Goal: Download file/media

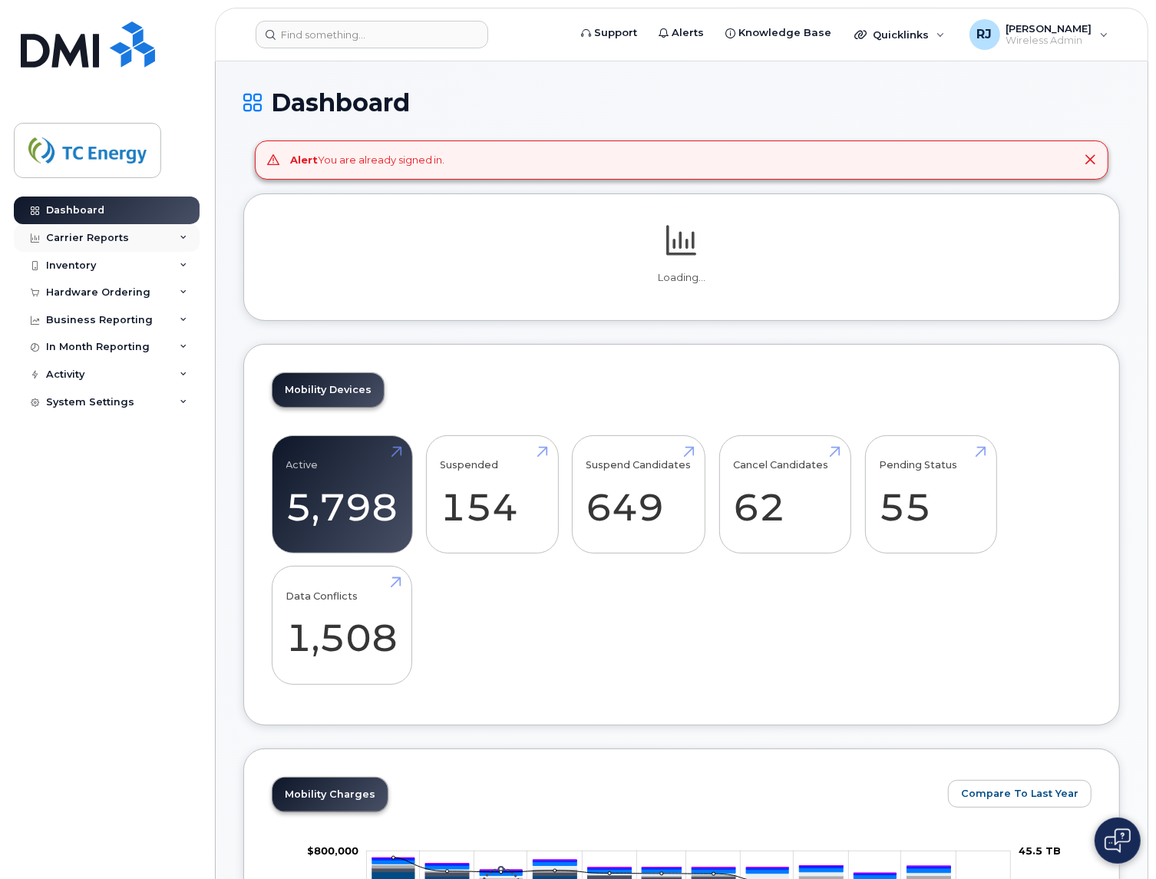
click at [127, 242] on div "Carrier Reports" at bounding box center [107, 238] width 186 height 28
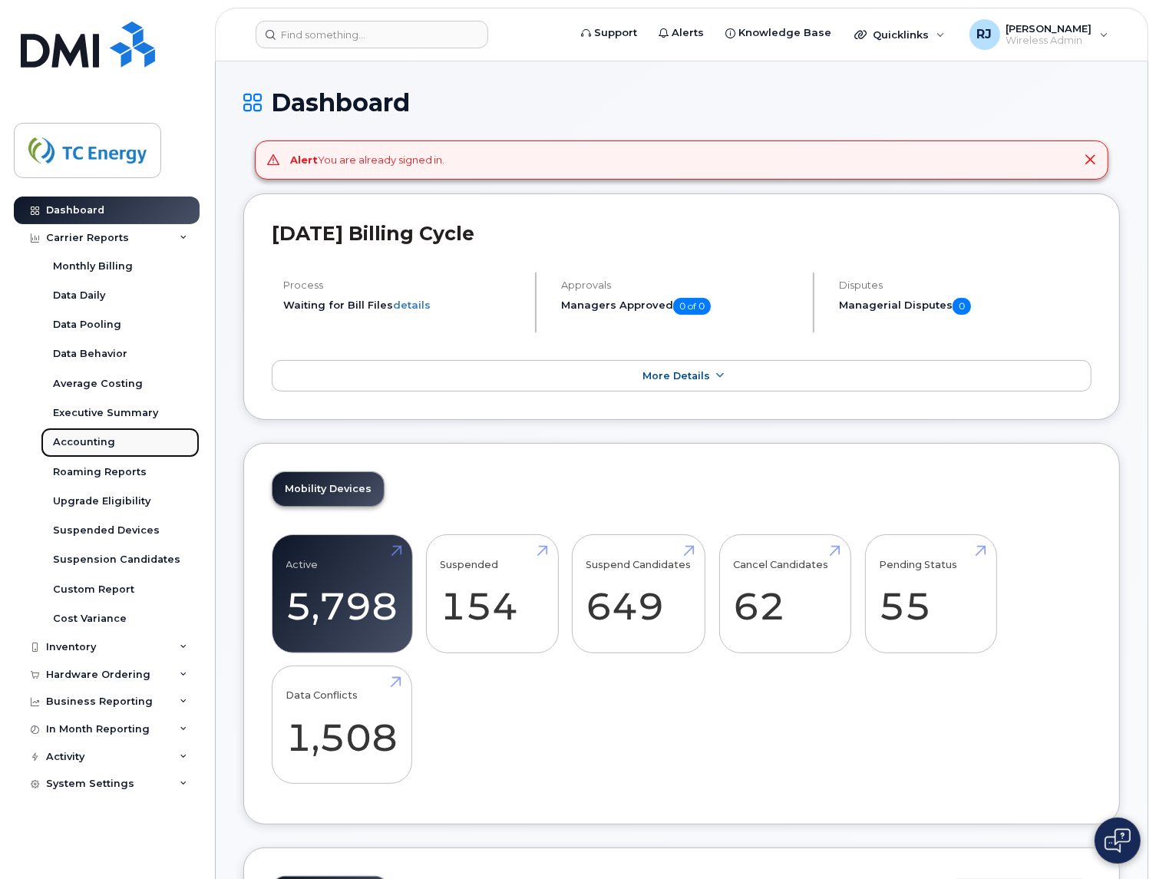
click at [81, 445] on div "Accounting" at bounding box center [84, 442] width 62 height 14
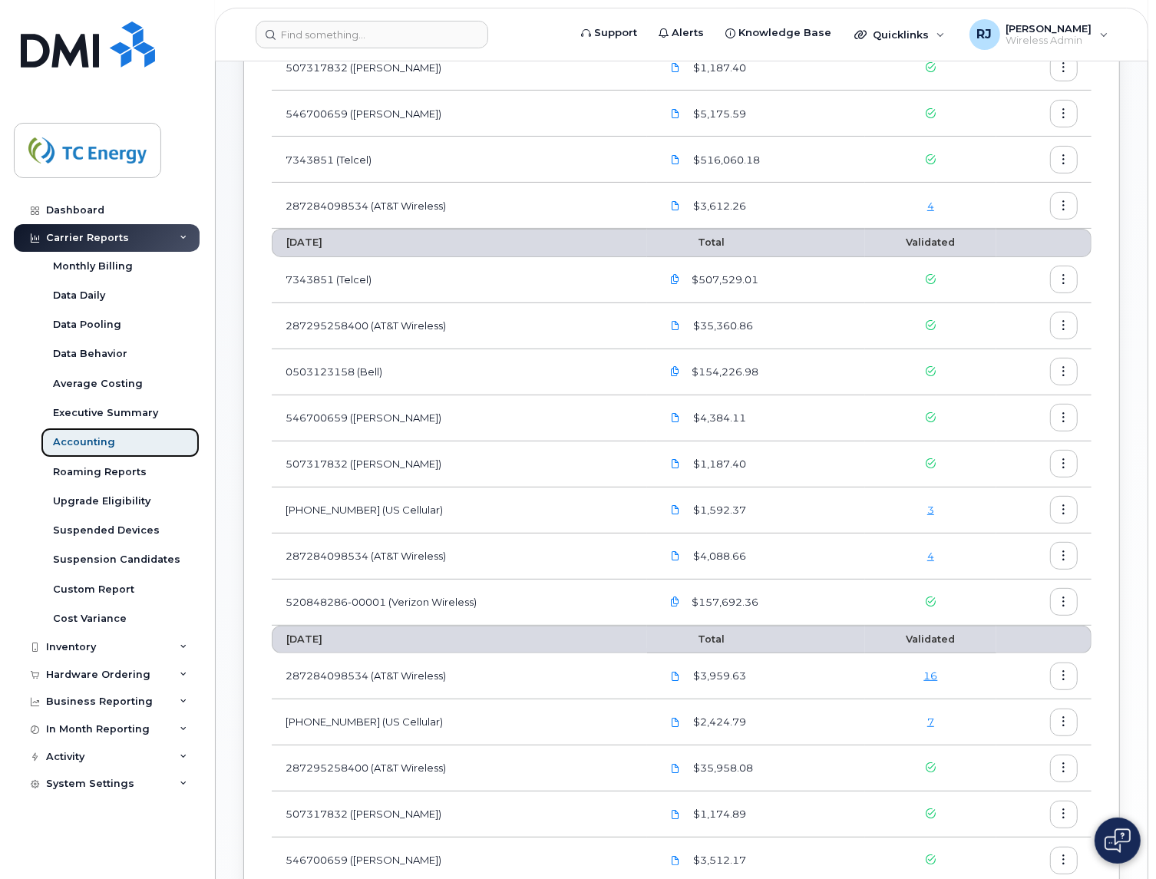
scroll to position [288, 0]
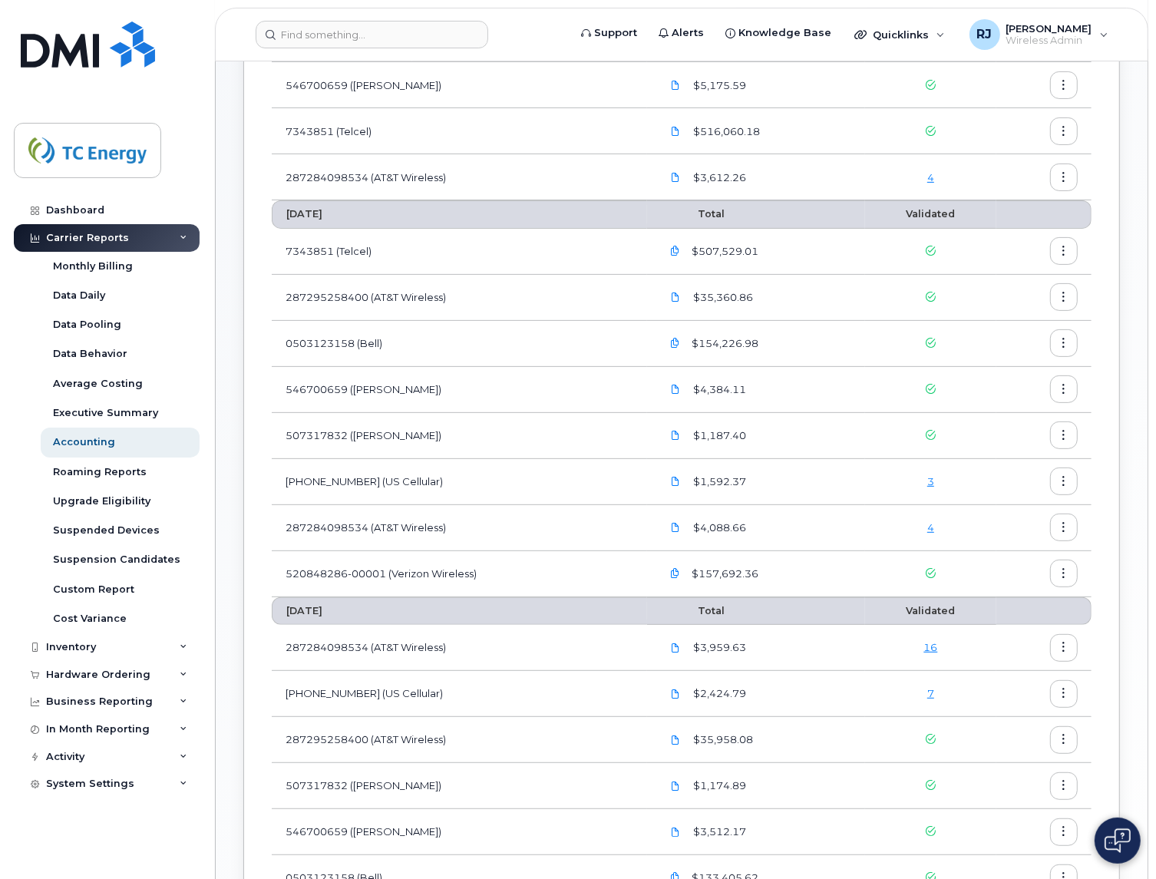
click at [739, 577] on span "$157,692.36" at bounding box center [723, 573] width 70 height 15
click at [935, 573] on icon at bounding box center [931, 573] width 10 height 10
click at [929, 573] on icon at bounding box center [931, 573] width 10 height 10
click at [1076, 574] on button "button" at bounding box center [1064, 573] width 28 height 28
click at [1011, 631] on span "Download" at bounding box center [994, 637] width 60 height 14
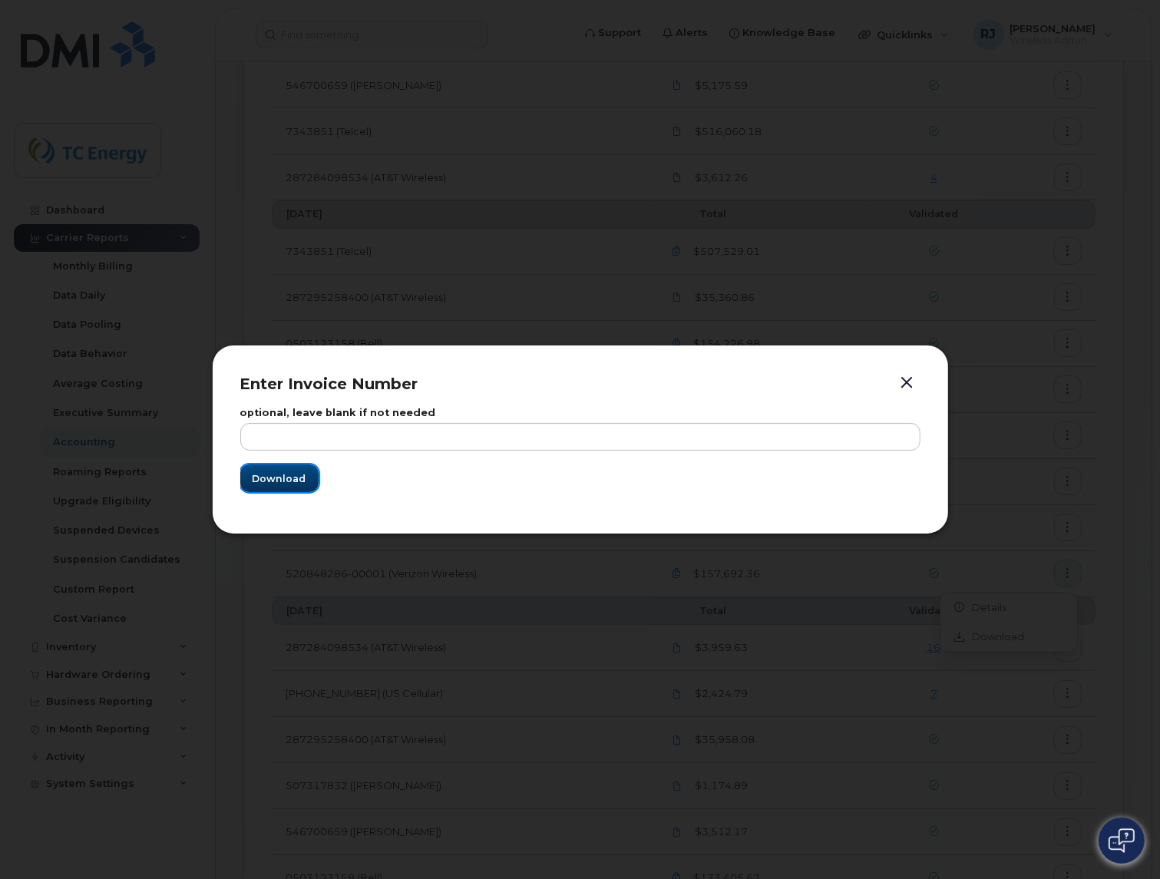
click at [301, 480] on span "Download" at bounding box center [279, 478] width 54 height 15
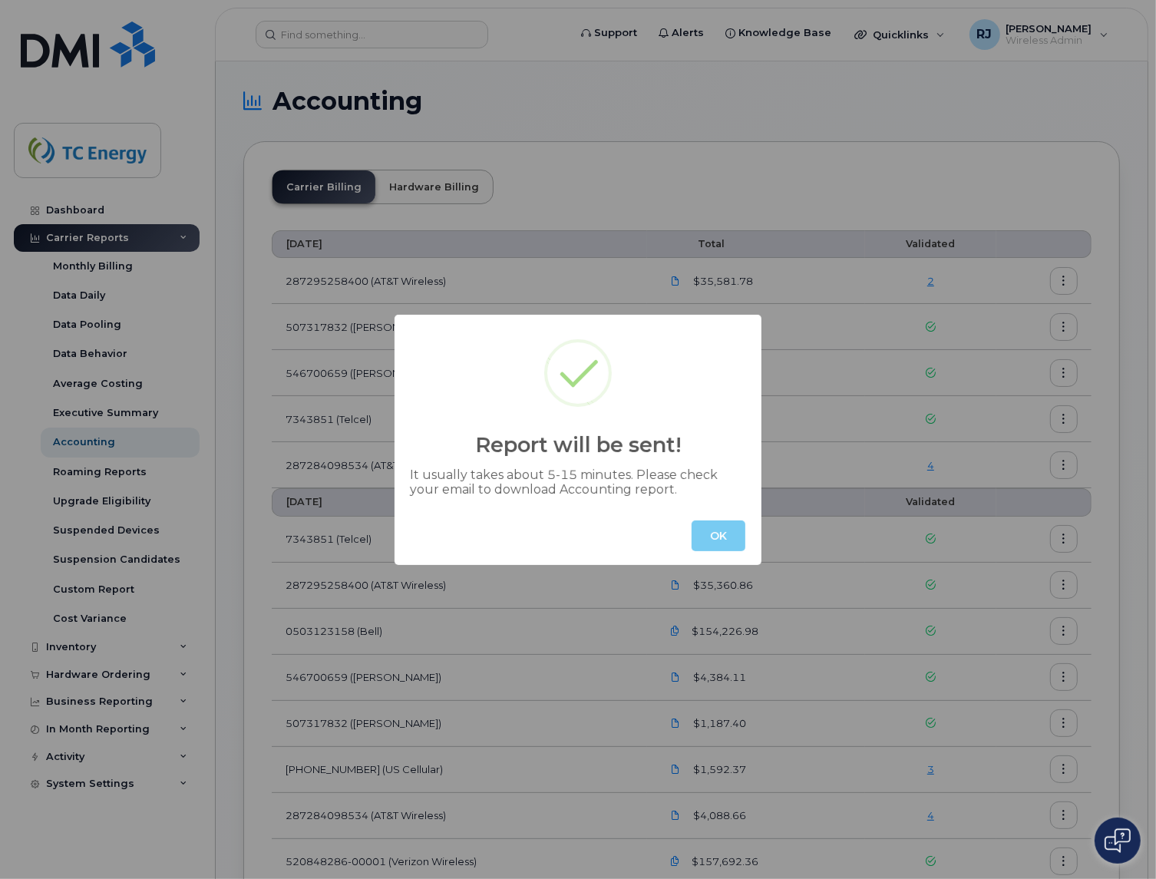
click at [725, 527] on button "OK" at bounding box center [718, 535] width 54 height 31
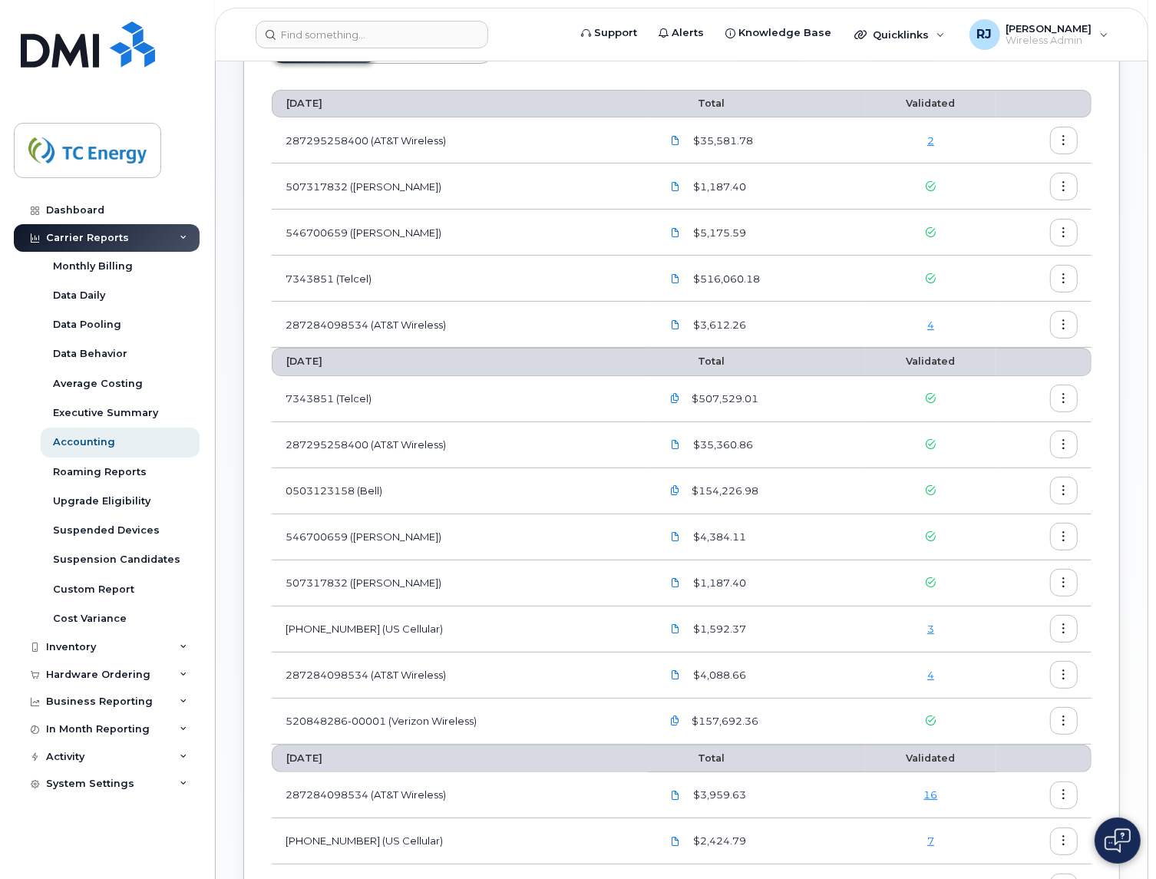
scroll to position [288, 0]
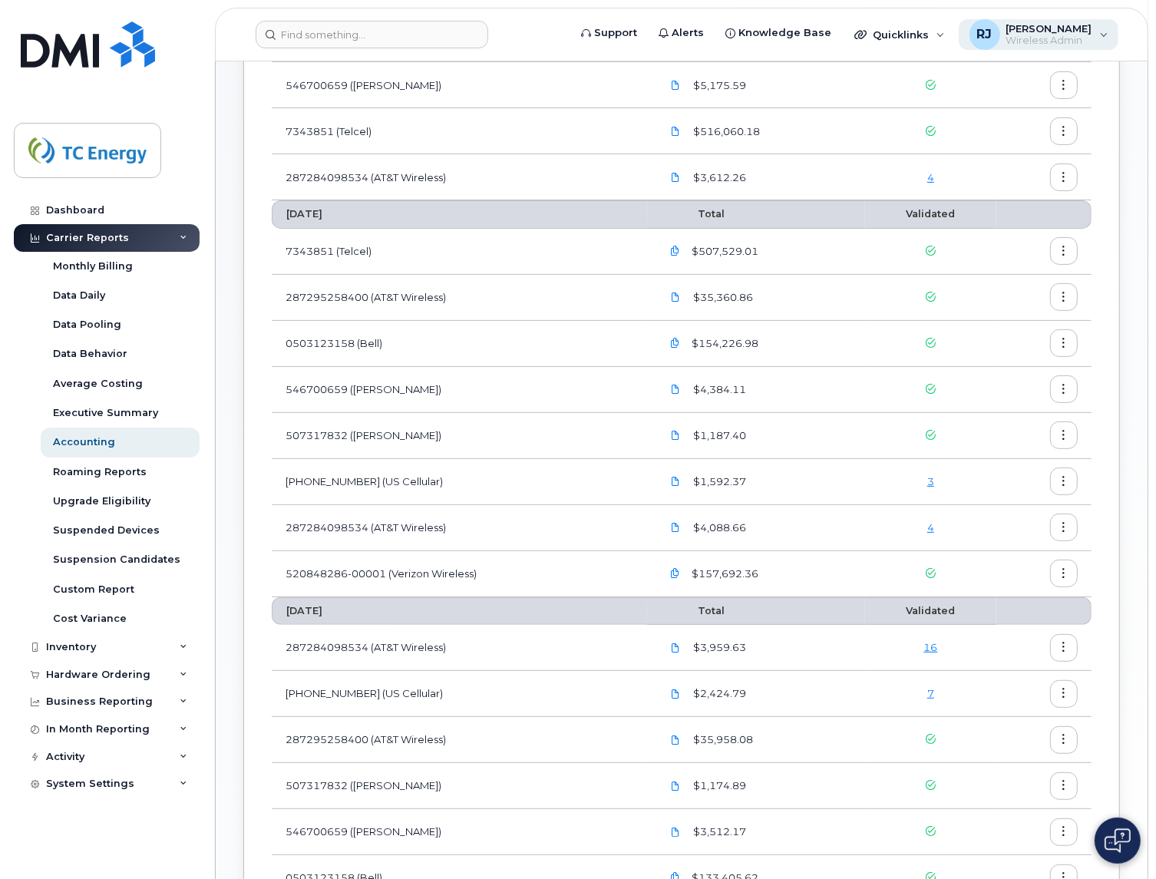
click at [1071, 32] on span "[PERSON_NAME]" at bounding box center [1049, 28] width 86 height 12
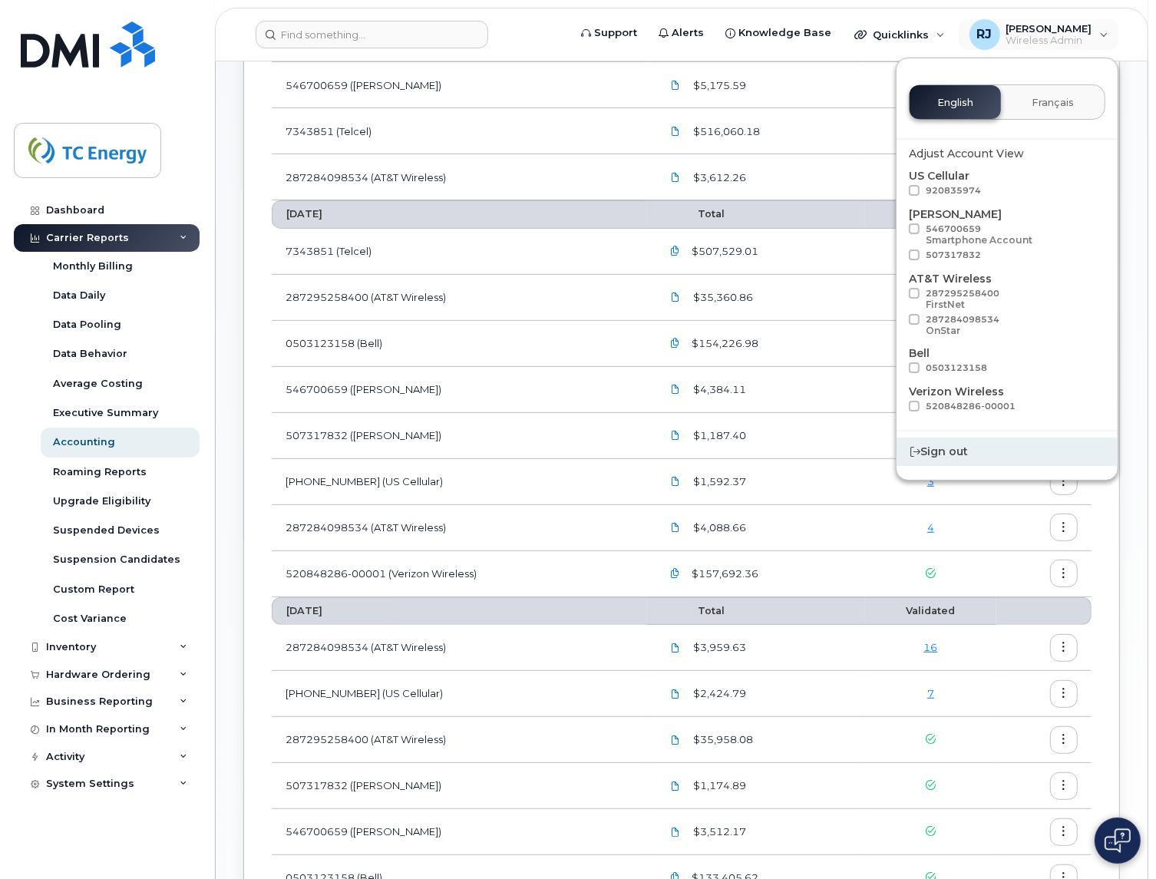
click at [940, 447] on div "Sign out" at bounding box center [1006, 451] width 221 height 28
